Goal: Information Seeking & Learning: Learn about a topic

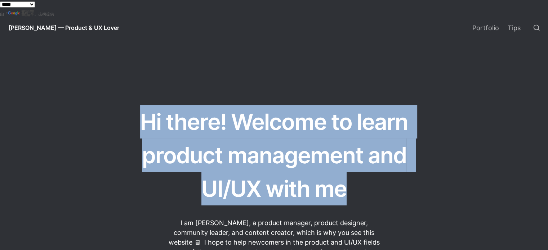
drag, startPoint x: 138, startPoint y: 123, endPoint x: 391, endPoint y: 188, distance: 261.1
click at [391, 188] on h1 "Hi there! Welcome to learn product management and UI/UX with me" at bounding box center [274, 155] width 274 height 103
drag, startPoint x: 360, startPoint y: 186, endPoint x: 92, endPoint y: 113, distance: 277.8
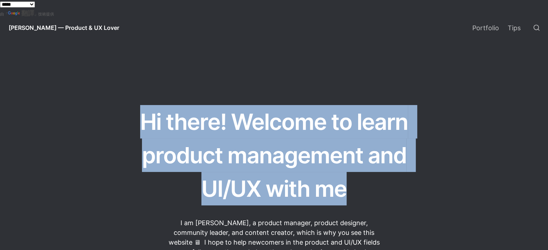
drag, startPoint x: 195, startPoint y: 140, endPoint x: 374, endPoint y: 193, distance: 187.5
click at [374, 193] on h1 "Hi there! Welcome to learn product management and UI/UX with me" at bounding box center [274, 155] width 274 height 103
drag, startPoint x: 200, startPoint y: 163, endPoint x: 117, endPoint y: 122, distance: 92.2
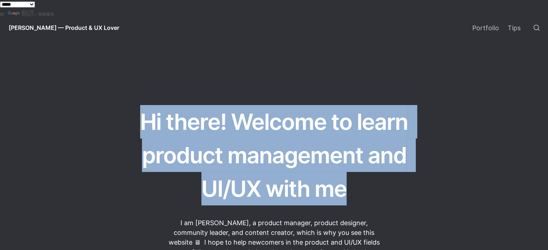
drag, startPoint x: 127, startPoint y: 120, endPoint x: 371, endPoint y: 186, distance: 253.2
click at [371, 186] on h1 "Hi there! Welcome to learn product management and UI/UX with me" at bounding box center [274, 155] width 274 height 103
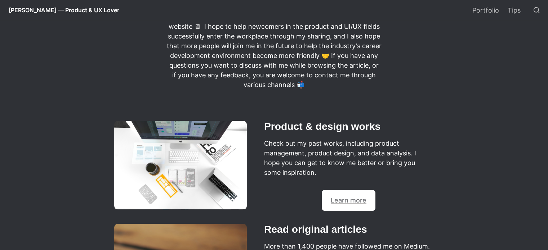
scroll to position [144, 0]
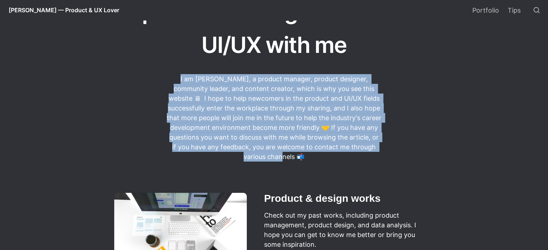
drag, startPoint x: 231, startPoint y: 89, endPoint x: 377, endPoint y: 154, distance: 160.0
click at [377, 154] on p "I am [PERSON_NAME], a product manager, product designer, community leader, and …" at bounding box center [274, 118] width 216 height 90
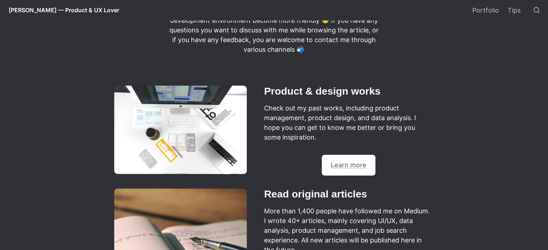
scroll to position [252, 0]
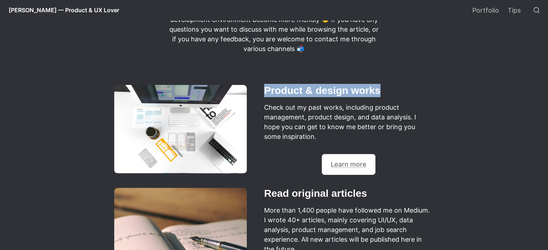
drag, startPoint x: 273, startPoint y: 89, endPoint x: 407, endPoint y: 97, distance: 133.9
click at [407, 97] on h2 "Product & design works" at bounding box center [348, 90] width 171 height 15
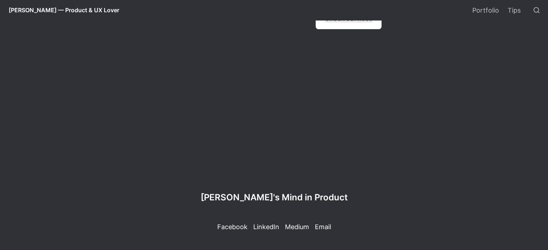
scroll to position [697, 0]
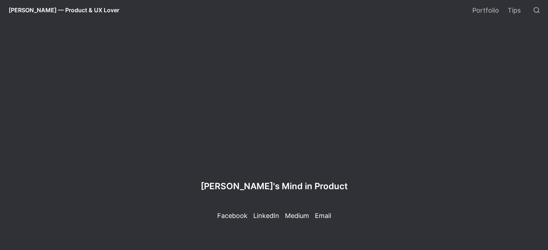
click at [299, 184] on span "[PERSON_NAME]'s Mind in Product" at bounding box center [274, 186] width 147 height 10
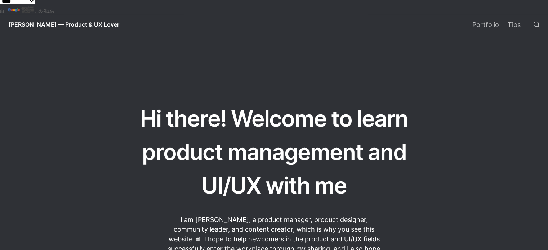
scroll to position [0, 0]
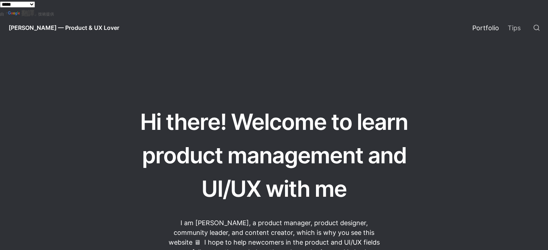
click at [483, 24] on link "Portfolio" at bounding box center [485, 28] width 35 height 20
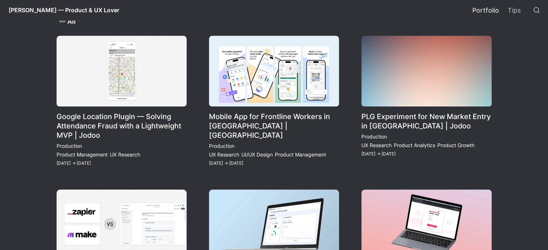
scroll to position [36, 0]
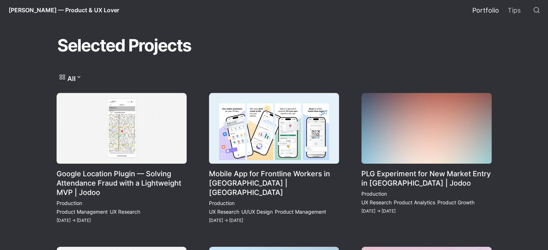
click at [156, 135] on link "Google Location Plugin — Solving Attendance Fraud with a Lightweight MVP | Jodoo" at bounding box center [122, 159] width 130 height 132
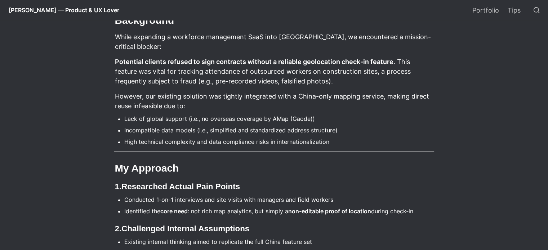
scroll to position [432, 0]
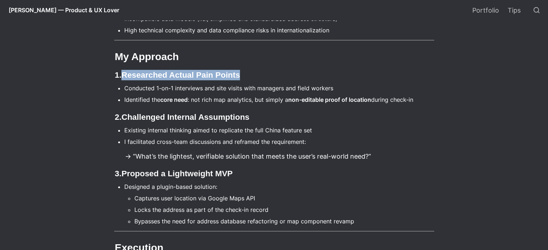
drag, startPoint x: 124, startPoint y: 182, endPoint x: 272, endPoint y: 179, distance: 148.1
click at [272, 81] on h3 "1. Researched Actual Pain Points" at bounding box center [274, 75] width 320 height 13
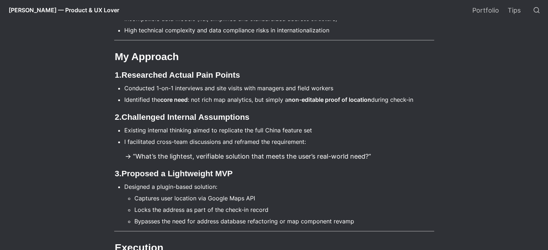
drag, startPoint x: 123, startPoint y: 194, endPoint x: 450, endPoint y: 206, distance: 327.0
drag, startPoint x: 448, startPoint y: 206, endPoint x: 216, endPoint y: 194, distance: 232.0
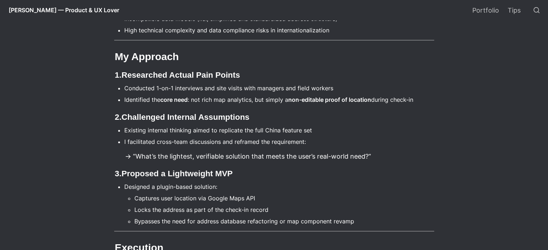
click at [216, 94] on li "Conducted 1-on-1 interviews and site visits with managers and field workers" at bounding box center [279, 88] width 310 height 11
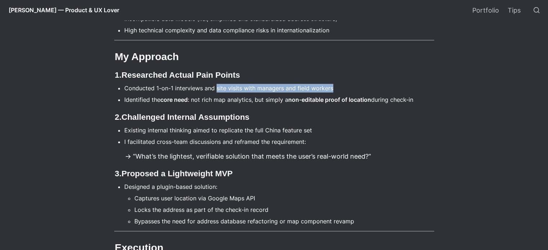
drag, startPoint x: 217, startPoint y: 193, endPoint x: 348, endPoint y: 193, distance: 130.8
click at [348, 94] on li "Conducted 1-on-1 interviews and site visits with managers and field workers" at bounding box center [279, 88] width 310 height 11
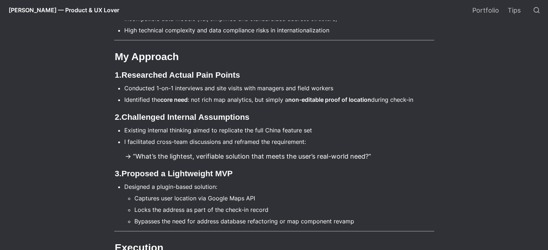
drag, startPoint x: 445, startPoint y: 203, endPoint x: 298, endPoint y: 195, distance: 147.9
click at [298, 94] on li "Conducted 1-on-1 interviews and site visits with managers and field workers" at bounding box center [279, 88] width 310 height 11
drag, startPoint x: 298, startPoint y: 194, endPoint x: 340, endPoint y: 194, distance: 42.5
click at [340, 94] on li "Conducted 1-on-1 interviews and site visits with managers and field workers" at bounding box center [279, 88] width 310 height 11
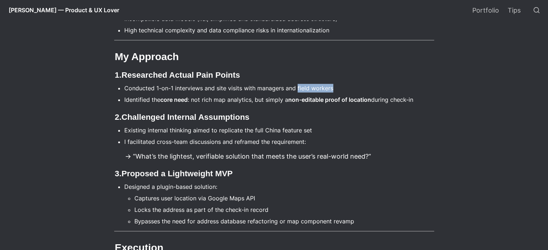
click at [340, 94] on li "Conducted 1-on-1 interviews and site visits with managers and field workers" at bounding box center [279, 88] width 310 height 11
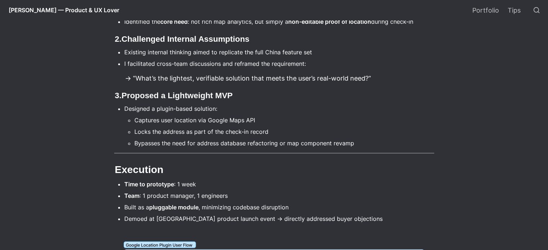
scroll to position [504, 0]
